Goal: Complete application form

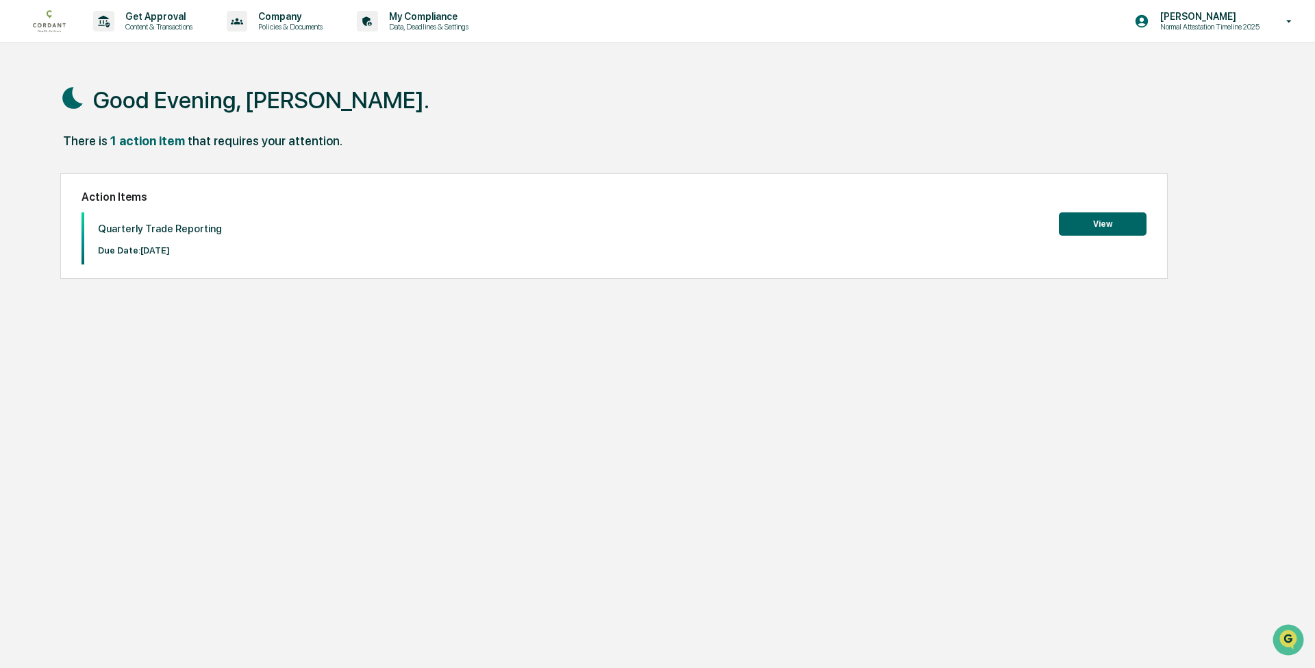
click at [1082, 227] on button "View" at bounding box center [1103, 223] width 88 height 23
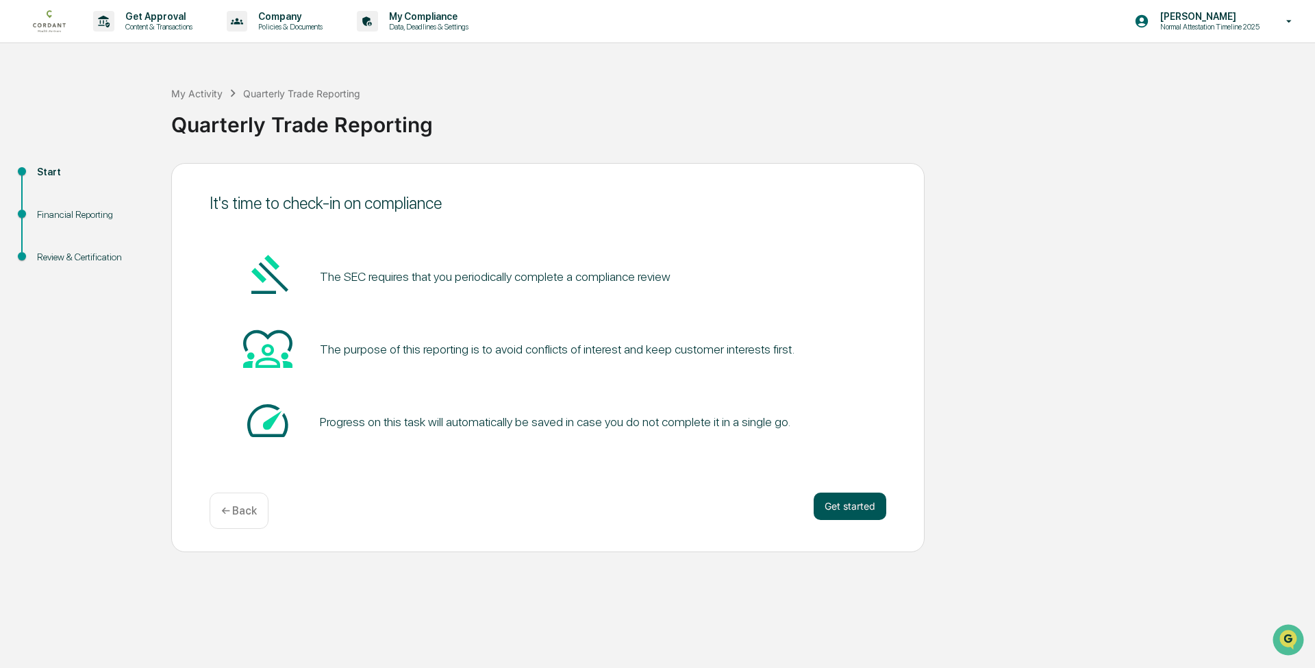
click at [859, 505] on button "Get started" at bounding box center [850, 505] width 73 height 27
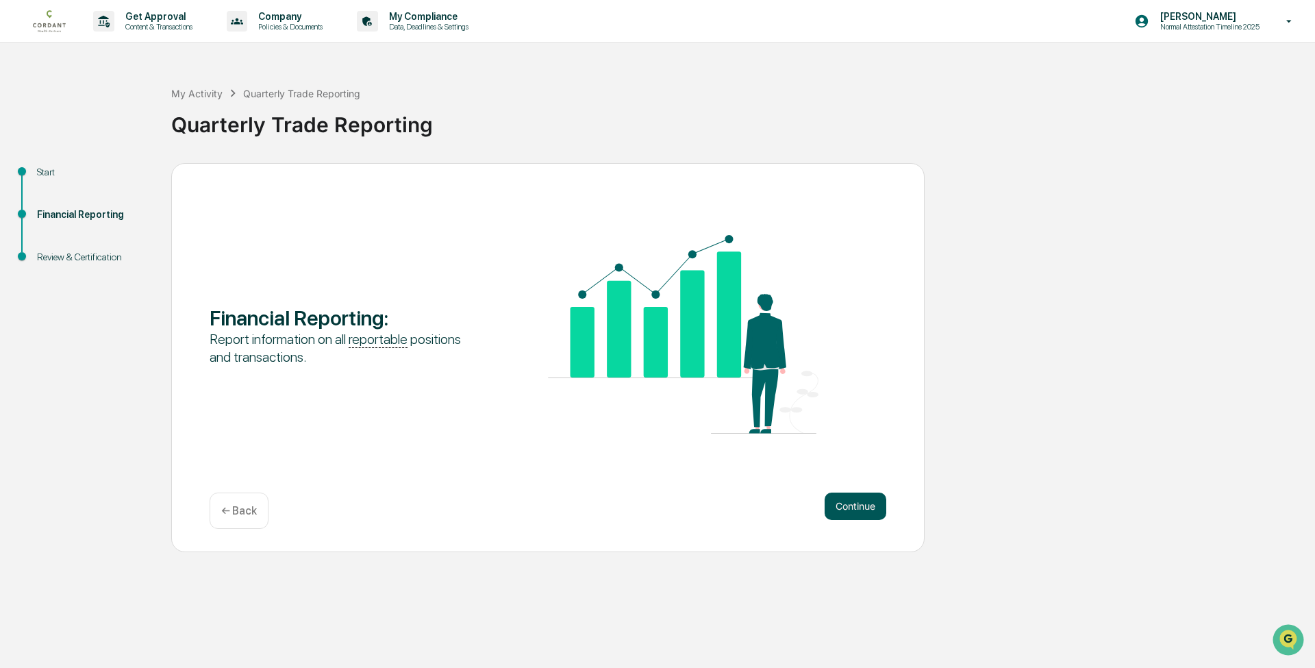
click at [843, 508] on button "Continue" at bounding box center [855, 505] width 62 height 27
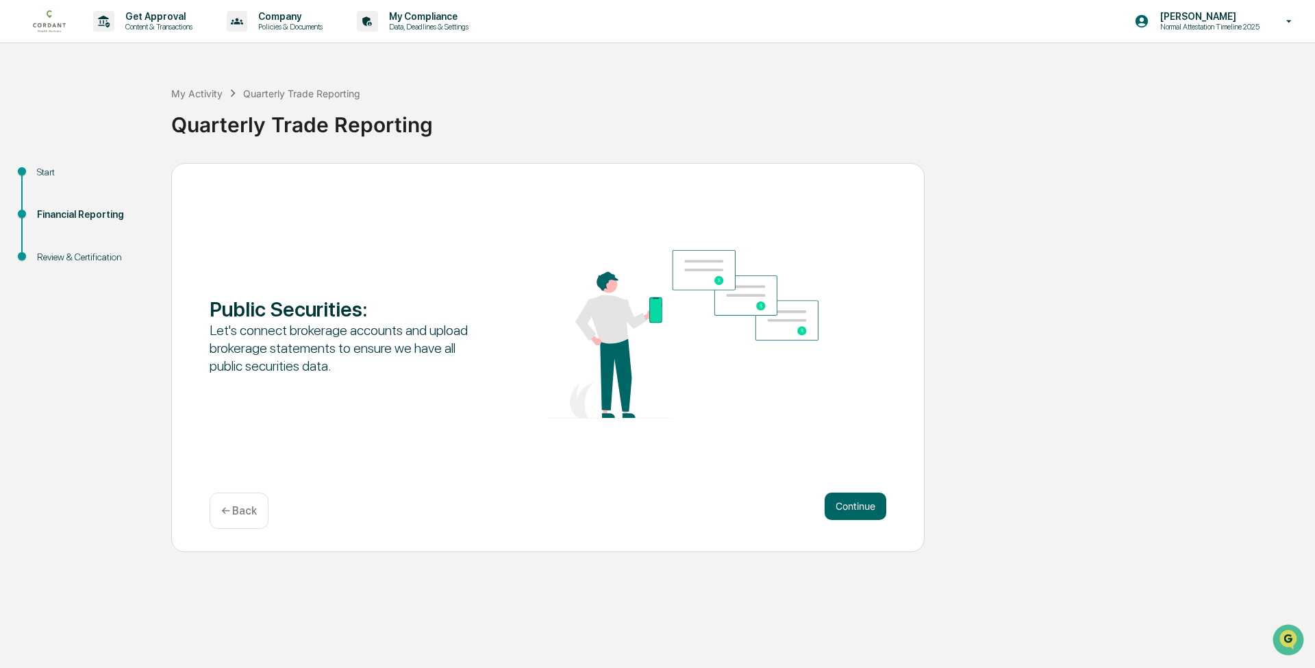
click at [843, 508] on button "Continue" at bounding box center [855, 505] width 62 height 27
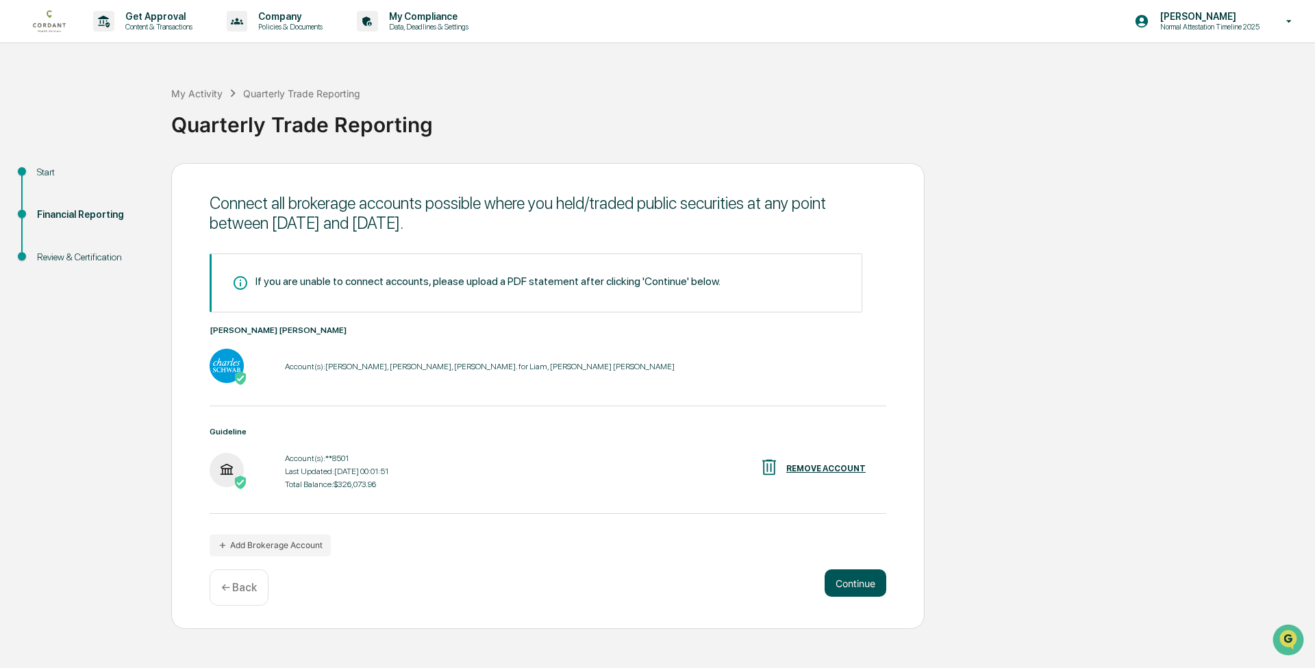
click at [859, 583] on button "Continue" at bounding box center [855, 582] width 62 height 27
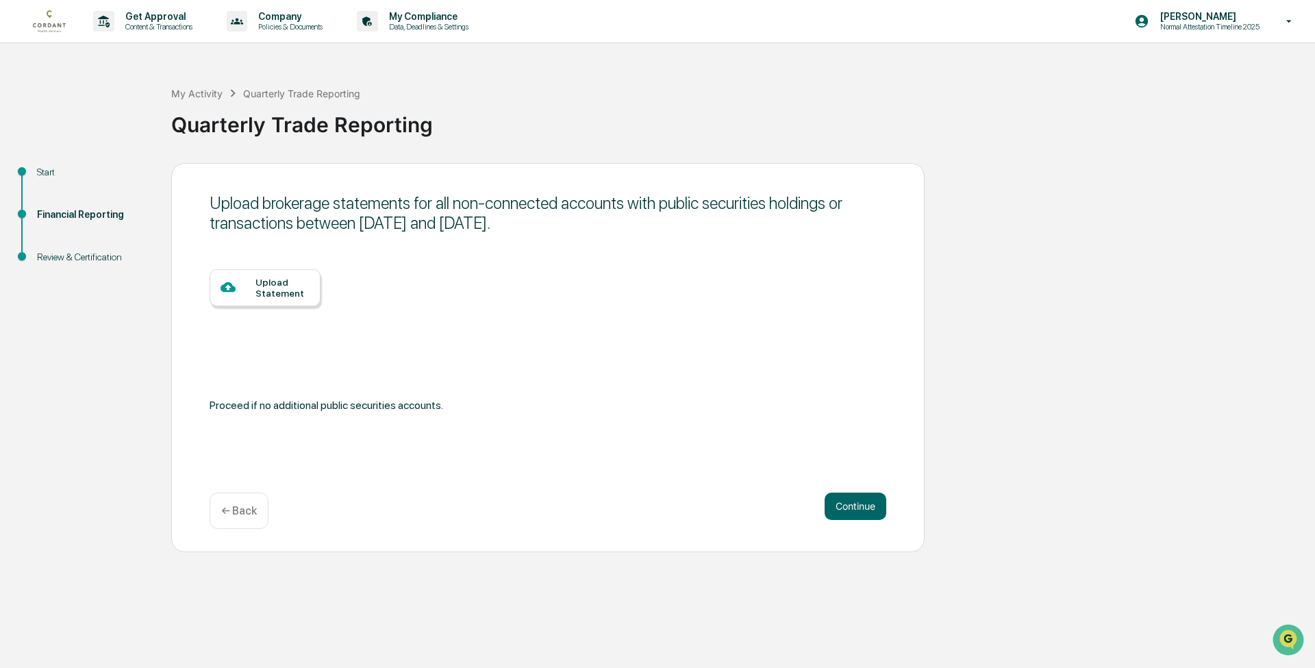
click at [301, 297] on div "Upload Statement" at bounding box center [282, 288] width 54 height 22
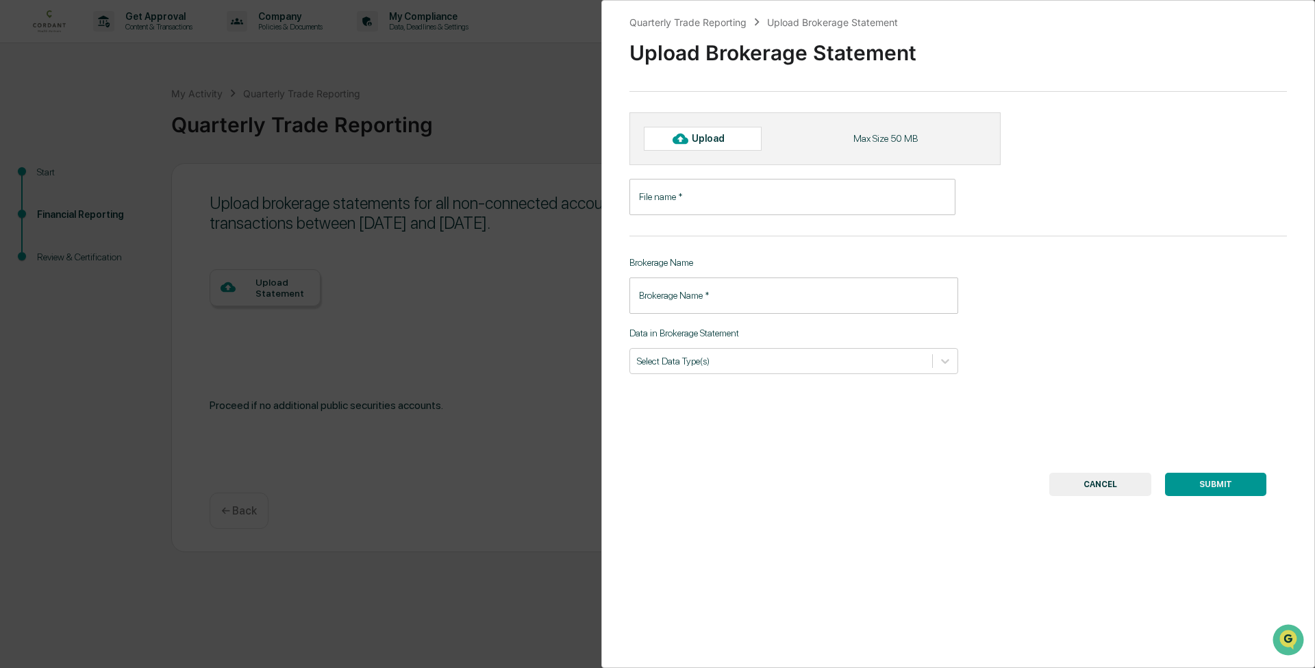
click at [696, 148] on div "Upload" at bounding box center [703, 138] width 118 height 23
type input "**********"
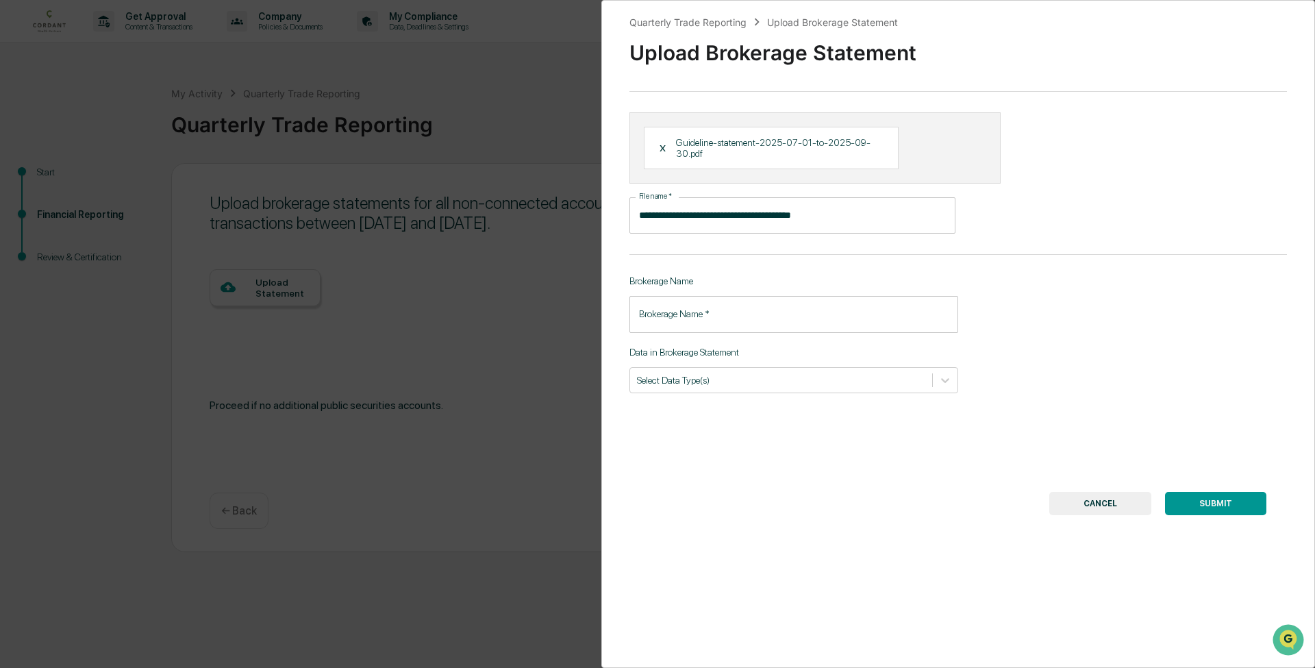
click at [757, 310] on input "Brokerage Name   *" at bounding box center [793, 314] width 329 height 36
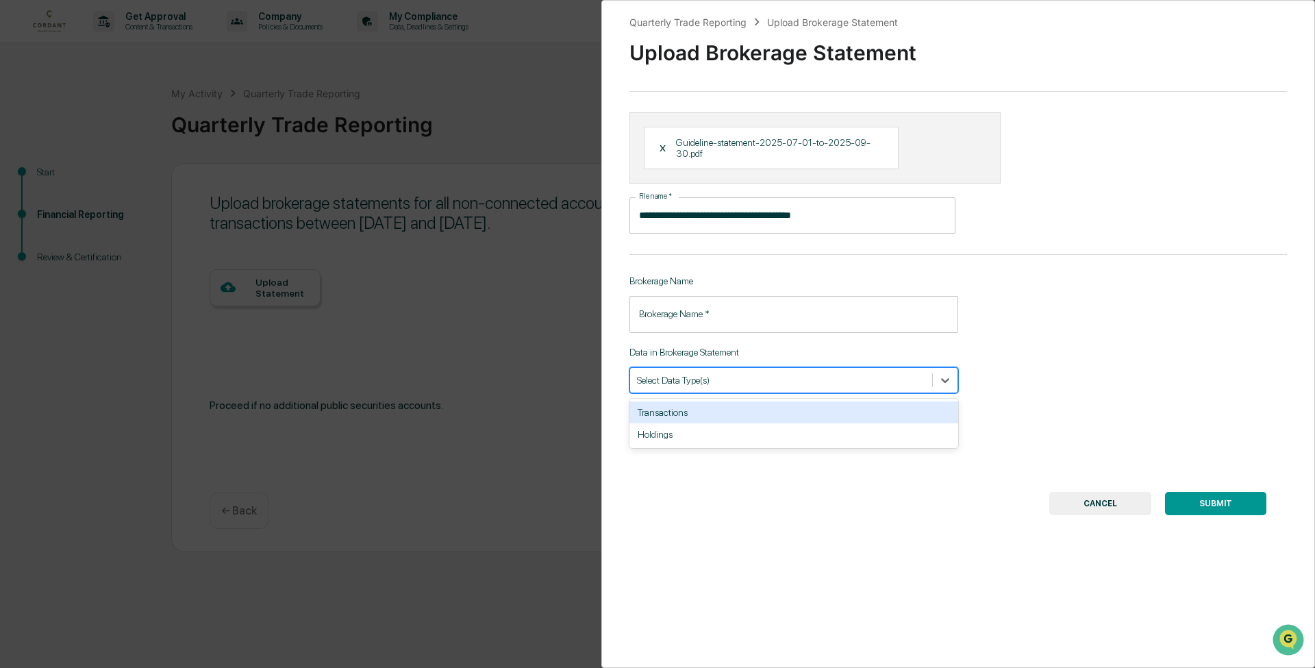
click at [706, 375] on div at bounding box center [781, 379] width 288 height 13
click at [670, 413] on div "Transactions" at bounding box center [793, 412] width 329 height 22
click at [662, 410] on div "Holdings" at bounding box center [793, 412] width 329 height 22
click at [671, 312] on div "Brokerage Name   * Brokerage Name   *" at bounding box center [793, 314] width 329 height 36
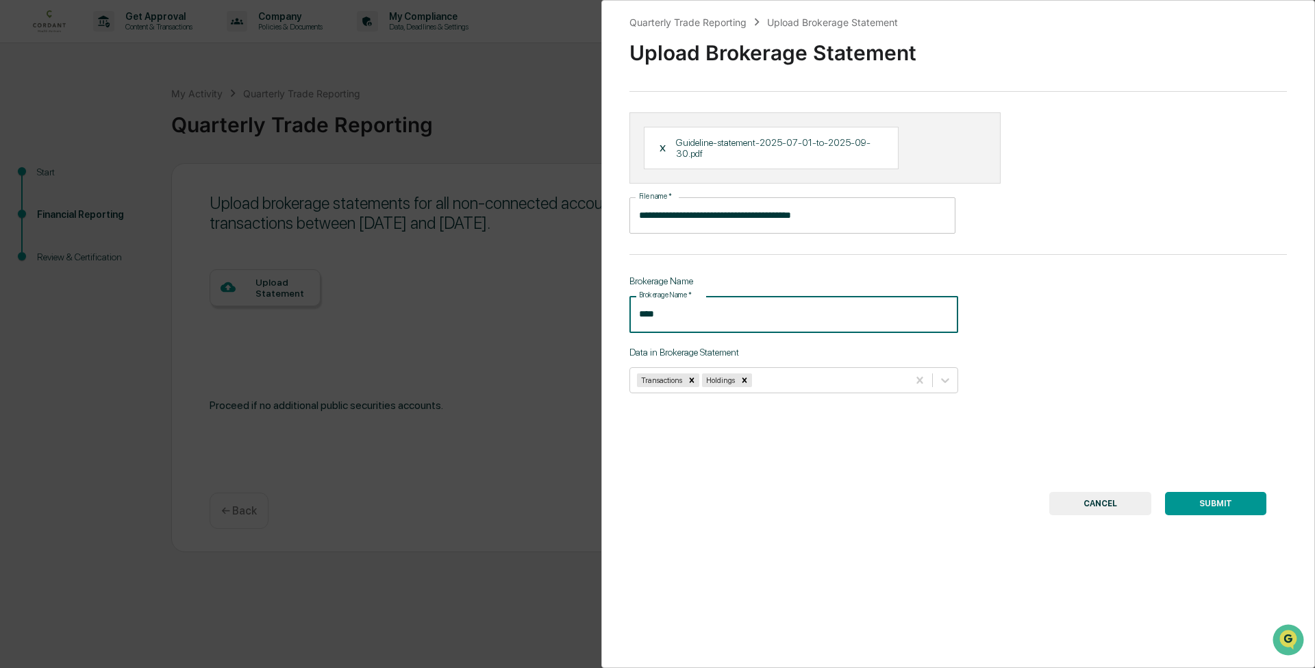
type input "****"
click at [1194, 506] on button "SUBMIT" at bounding box center [1215, 503] width 101 height 23
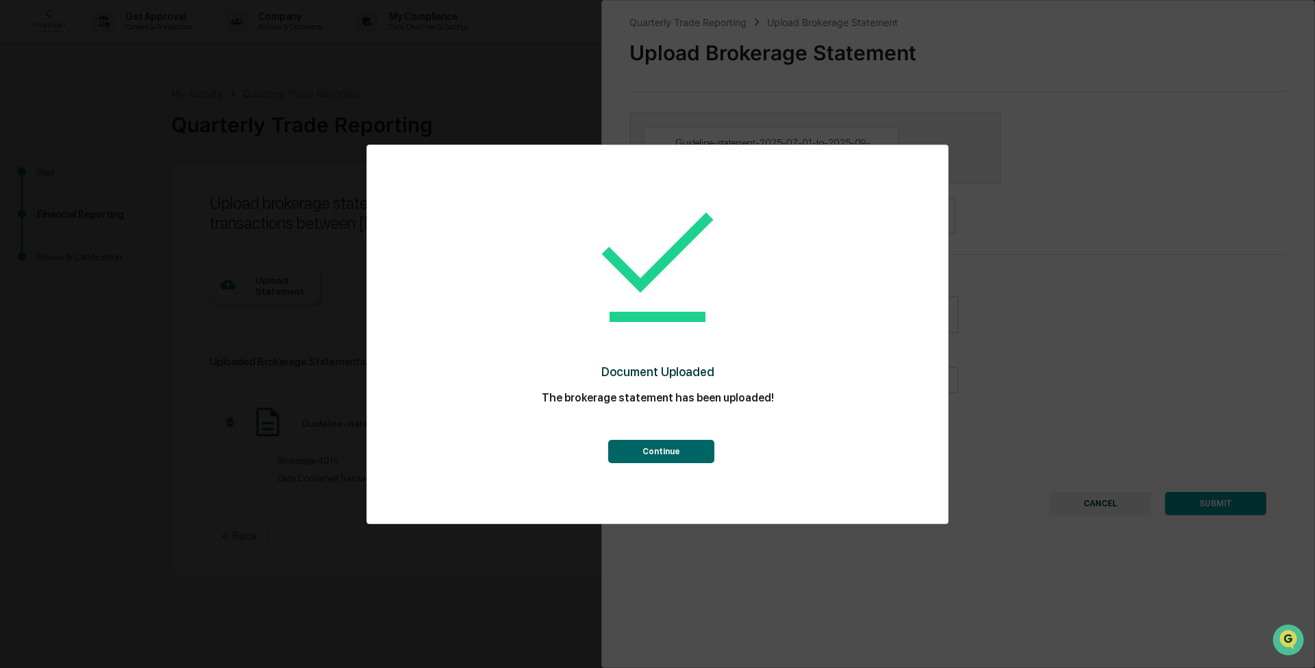
click at [677, 451] on button "Continue" at bounding box center [661, 451] width 106 height 23
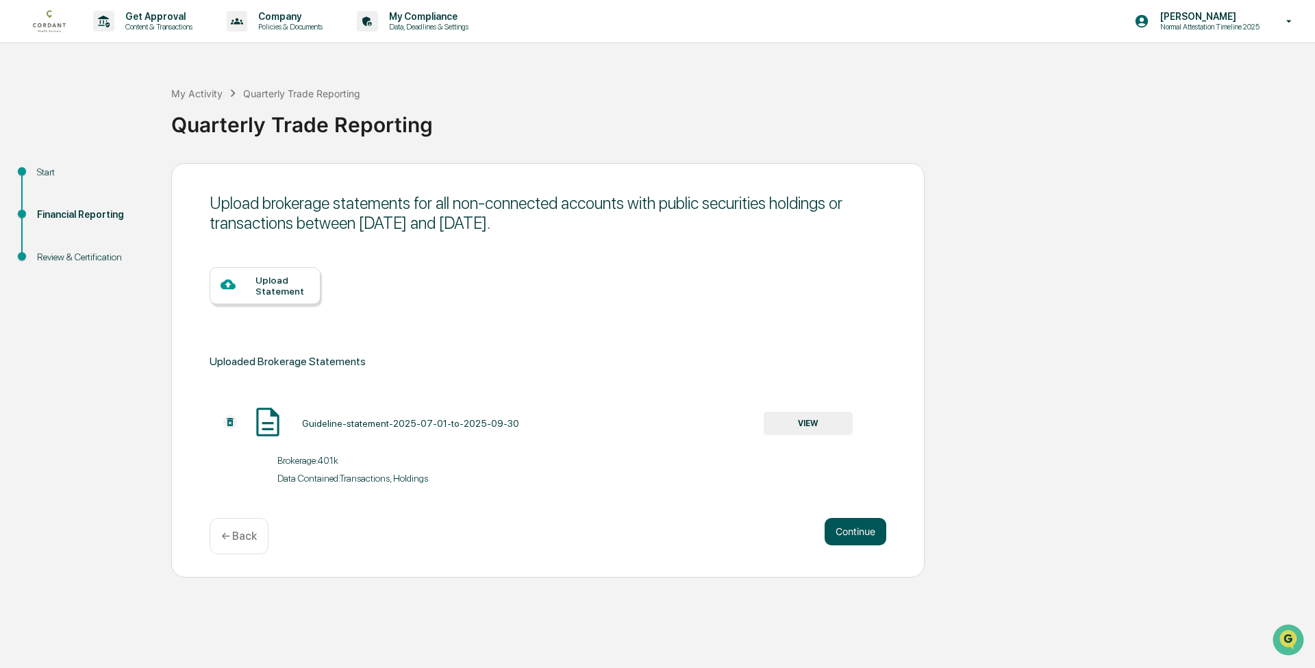
click at [861, 531] on button "Continue" at bounding box center [855, 531] width 62 height 27
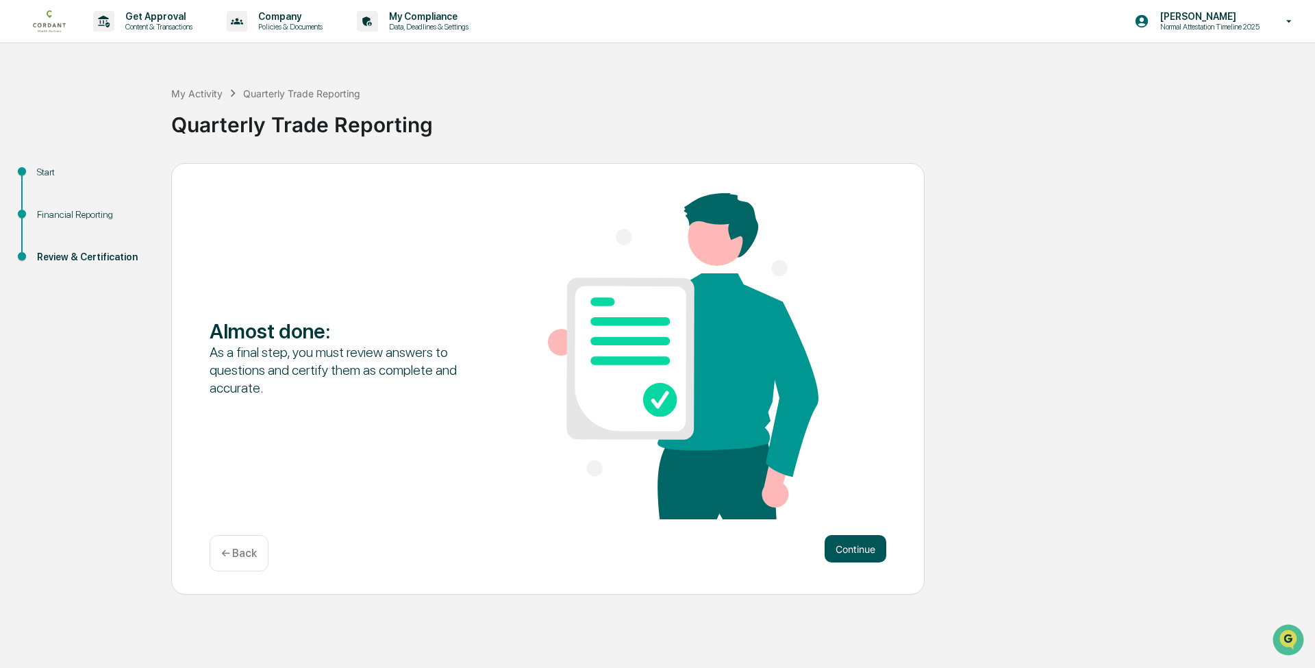
click at [854, 539] on button "Continue" at bounding box center [855, 548] width 62 height 27
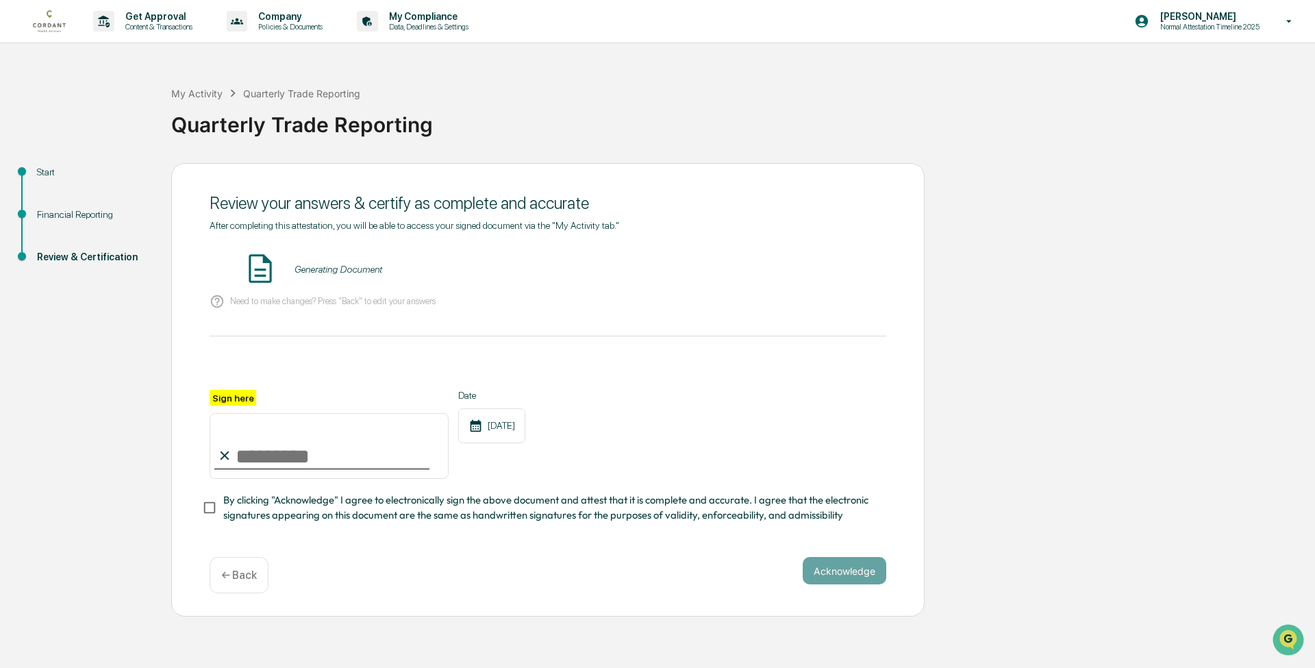
click at [288, 455] on input "Sign here" at bounding box center [329, 446] width 239 height 66
type input "**********"
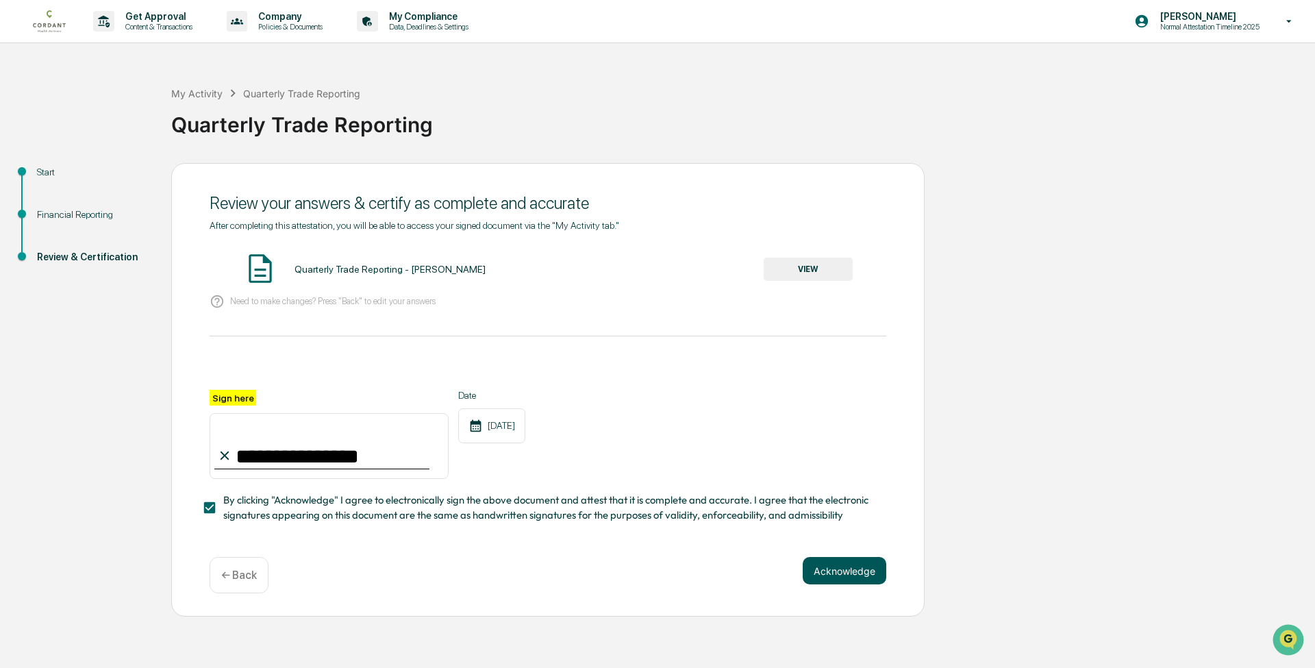
click at [835, 573] on button "Acknowledge" at bounding box center [845, 570] width 84 height 27
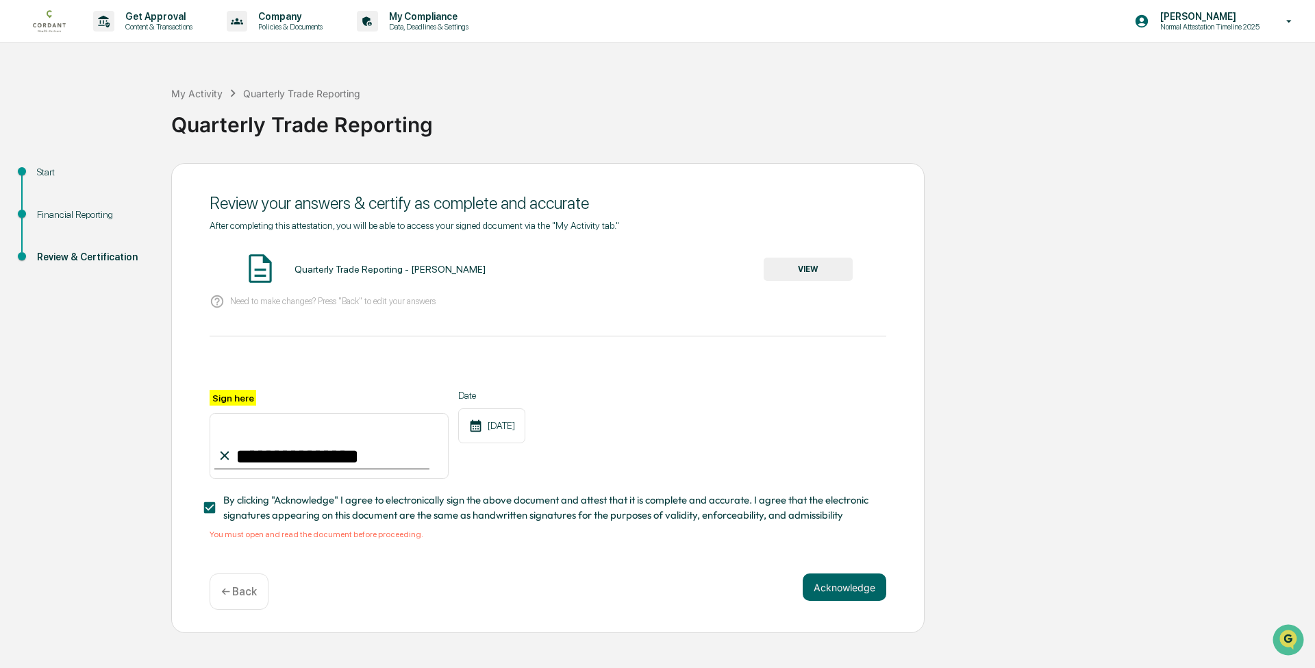
click at [811, 268] on button "VIEW" at bounding box center [808, 268] width 89 height 23
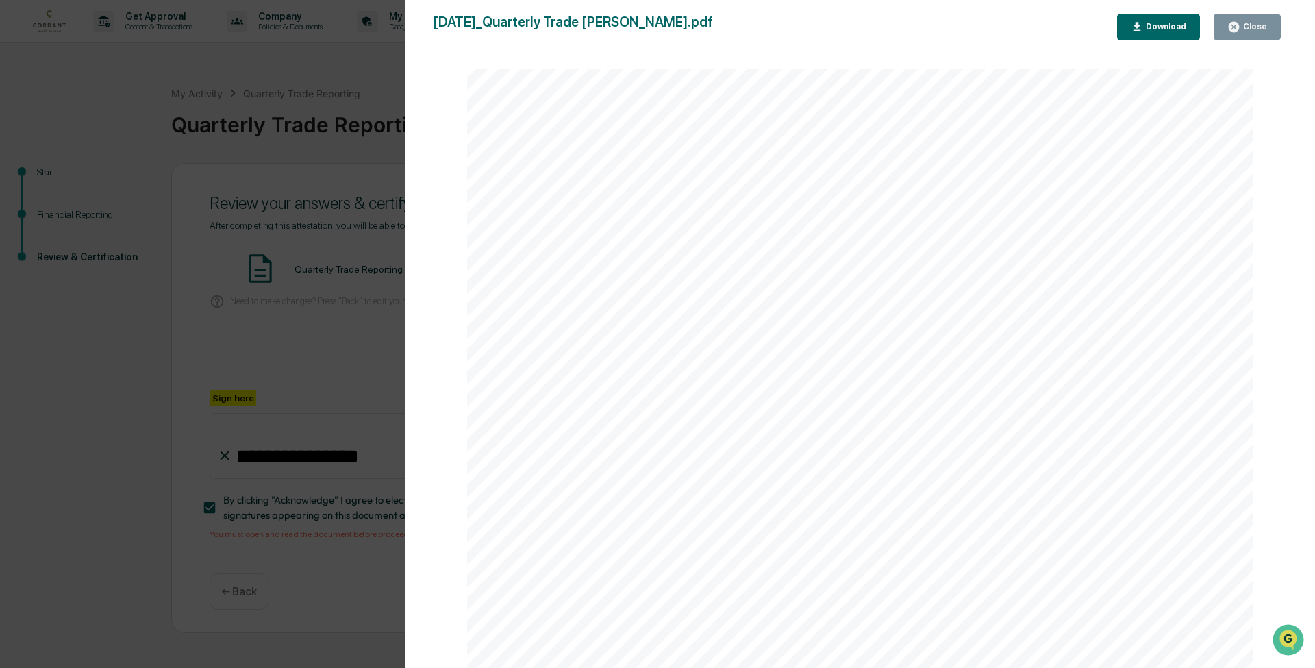
click at [1253, 26] on div "Close" at bounding box center [1253, 27] width 27 height 10
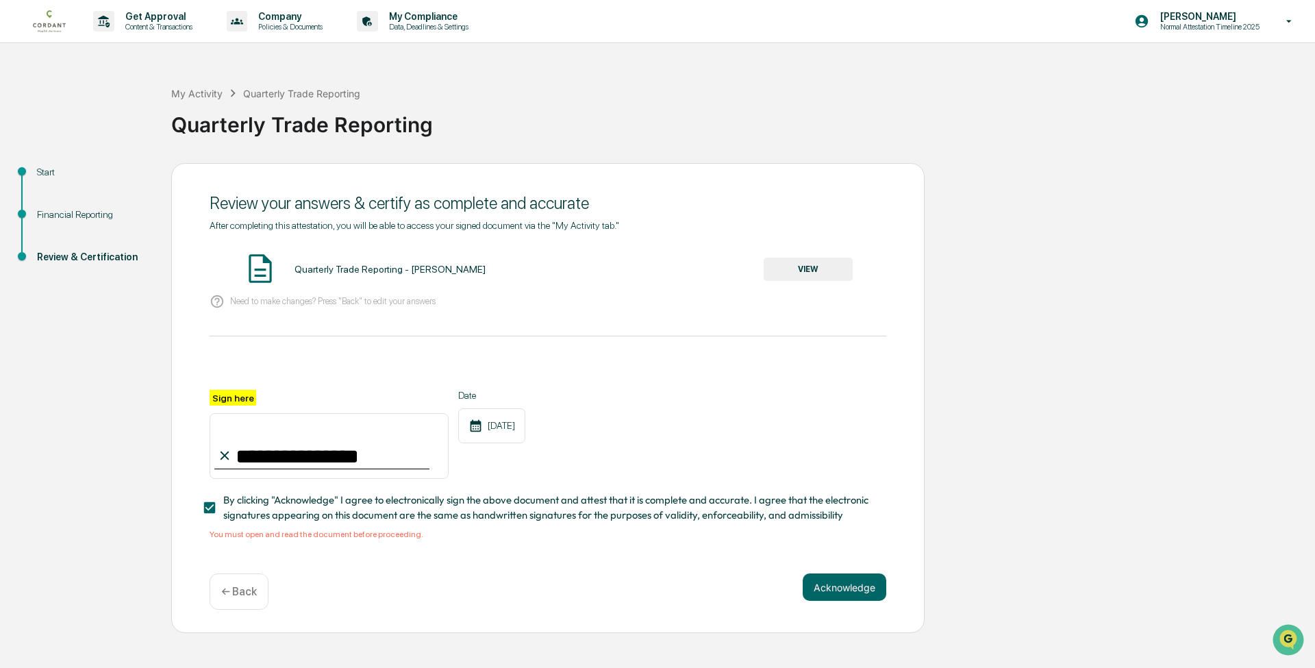
click at [838, 568] on div "**********" at bounding box center [547, 398] width 753 height 470
click at [838, 581] on button "Acknowledge" at bounding box center [845, 586] width 84 height 27
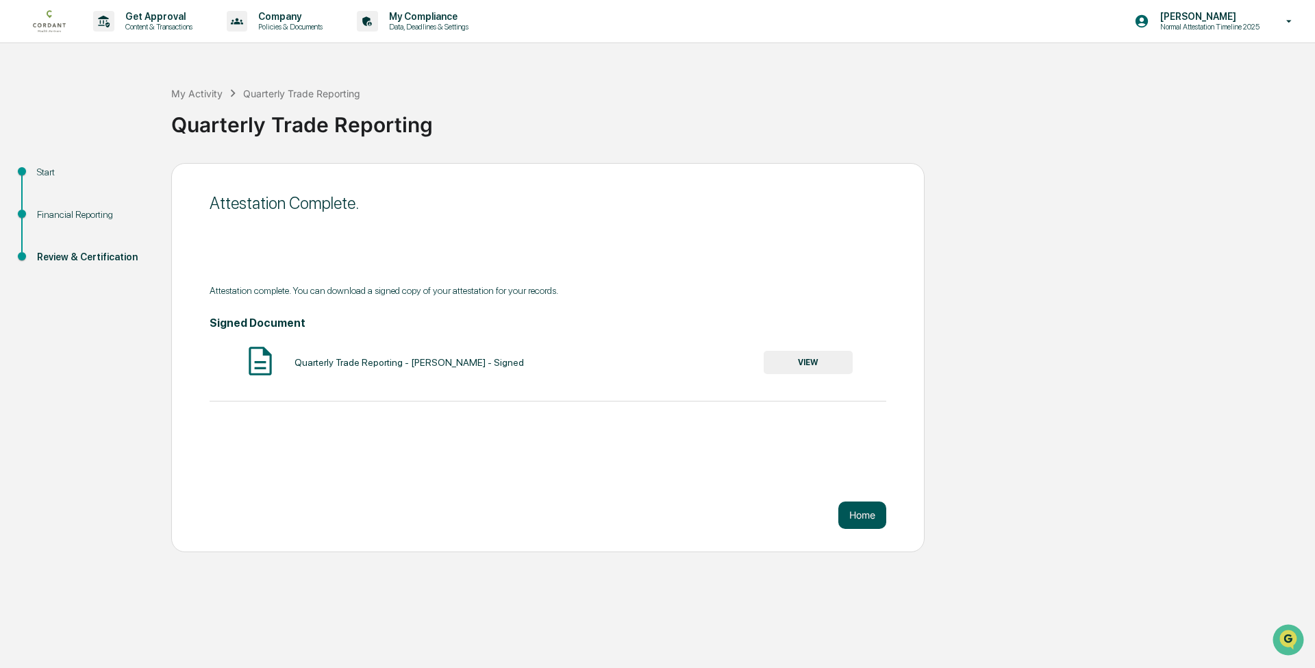
click at [866, 517] on button "Home" at bounding box center [862, 514] width 48 height 27
